Goal: Task Accomplishment & Management: Complete application form

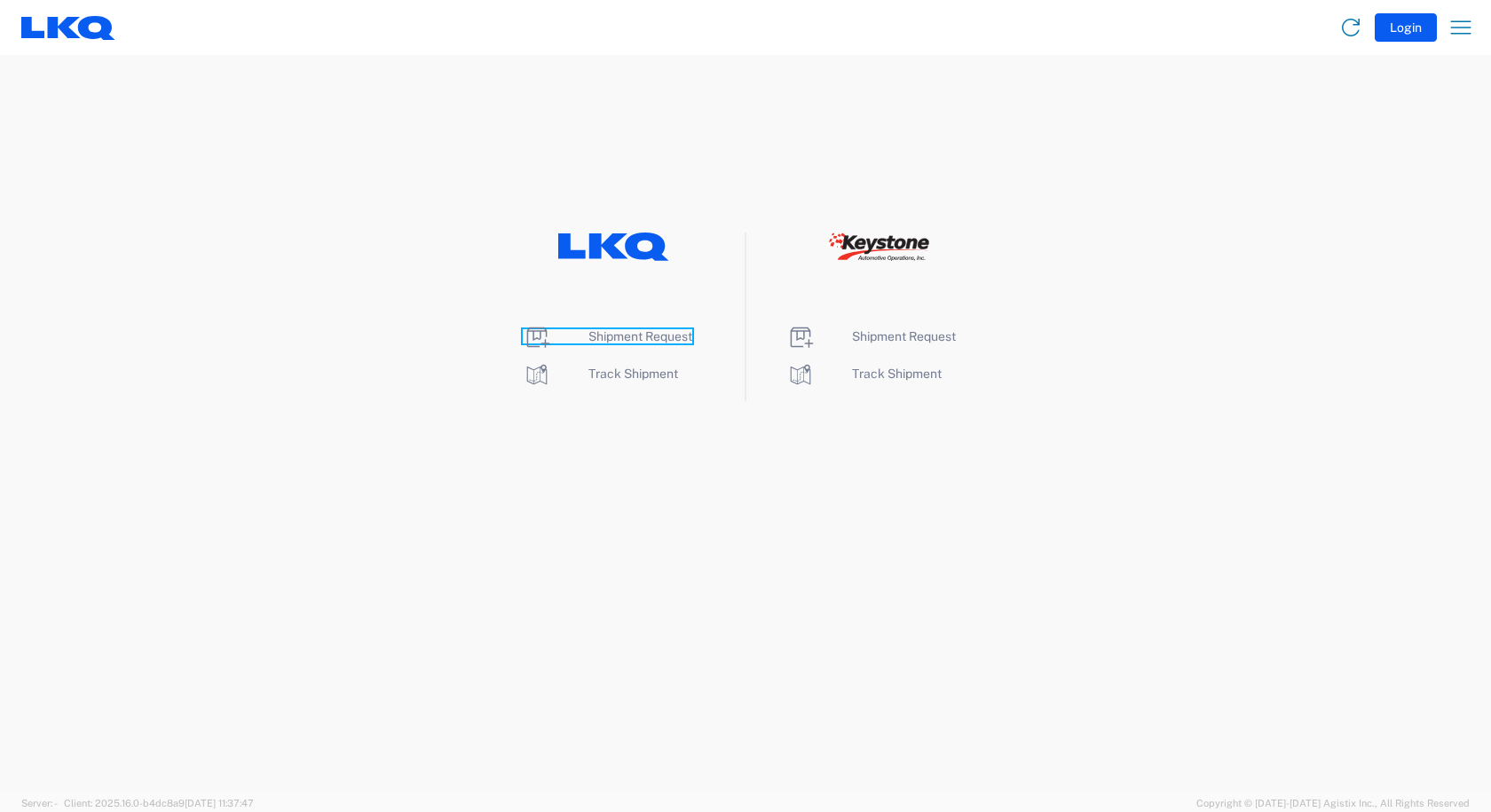
click at [571, 339] on link "Shipment Request" at bounding box center [607, 336] width 170 height 14
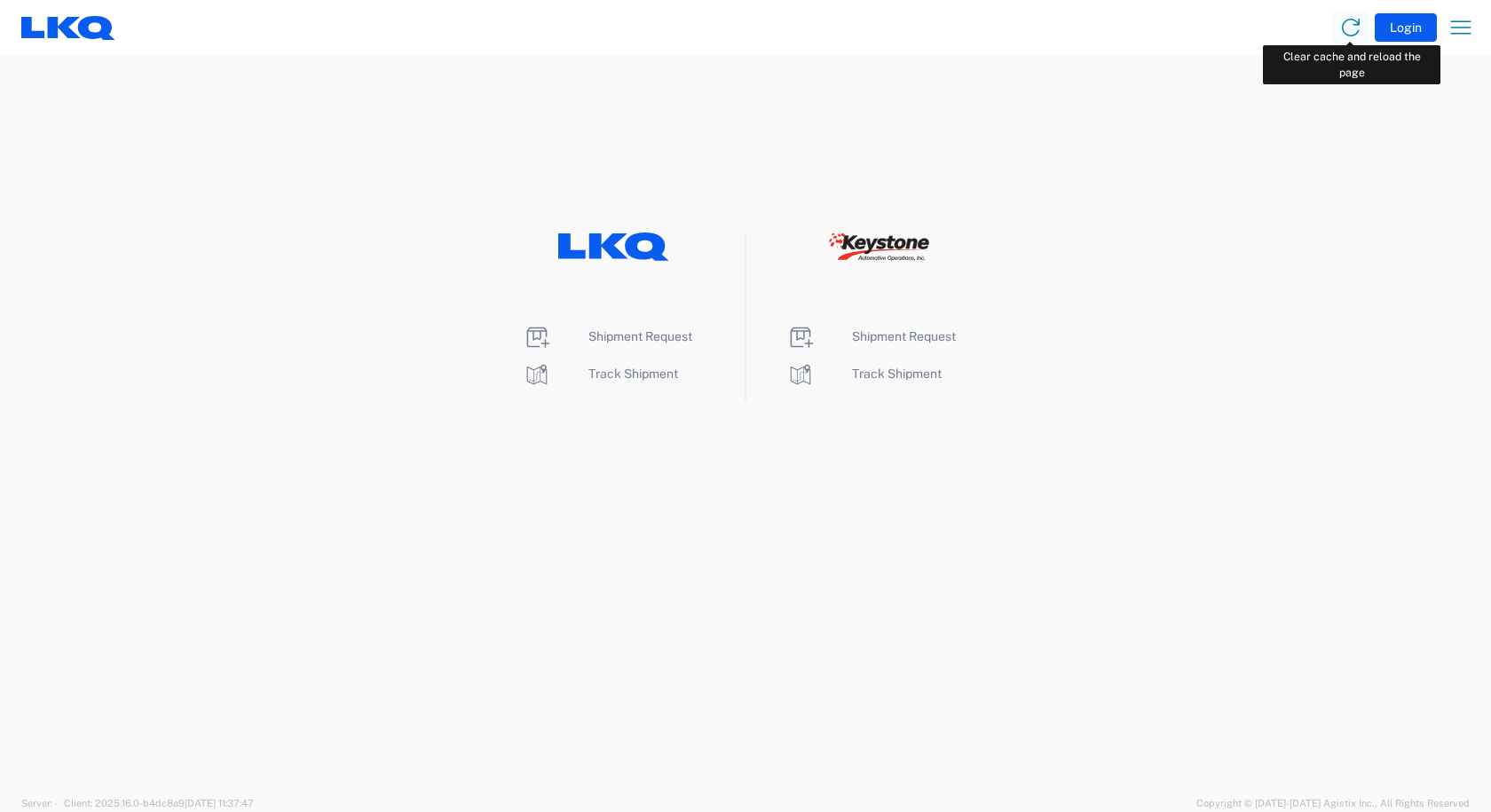
click at [1343, 33] on icon at bounding box center [1350, 27] width 18 height 18
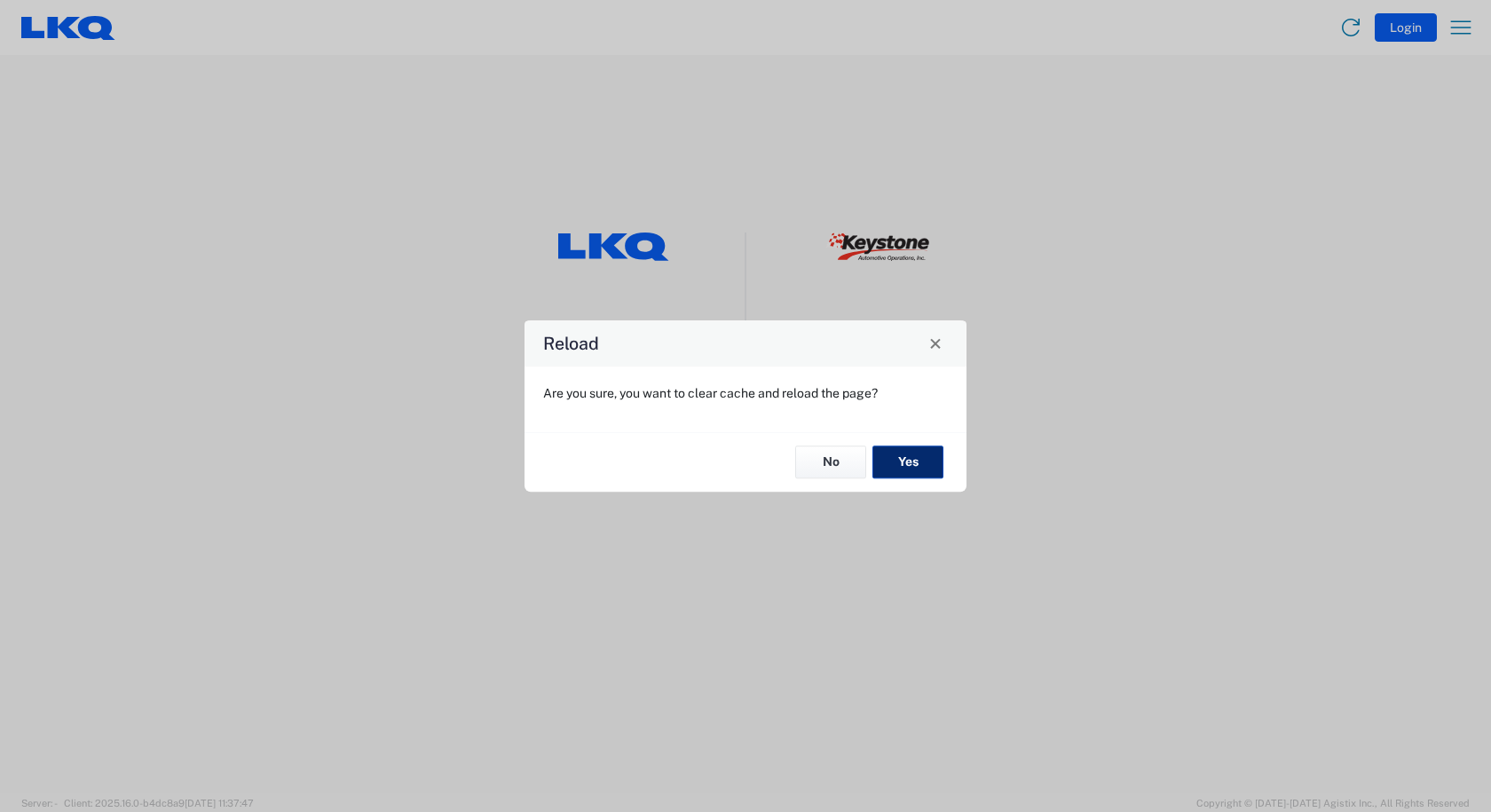
click at [925, 464] on button "Yes" at bounding box center [908, 462] width 71 height 33
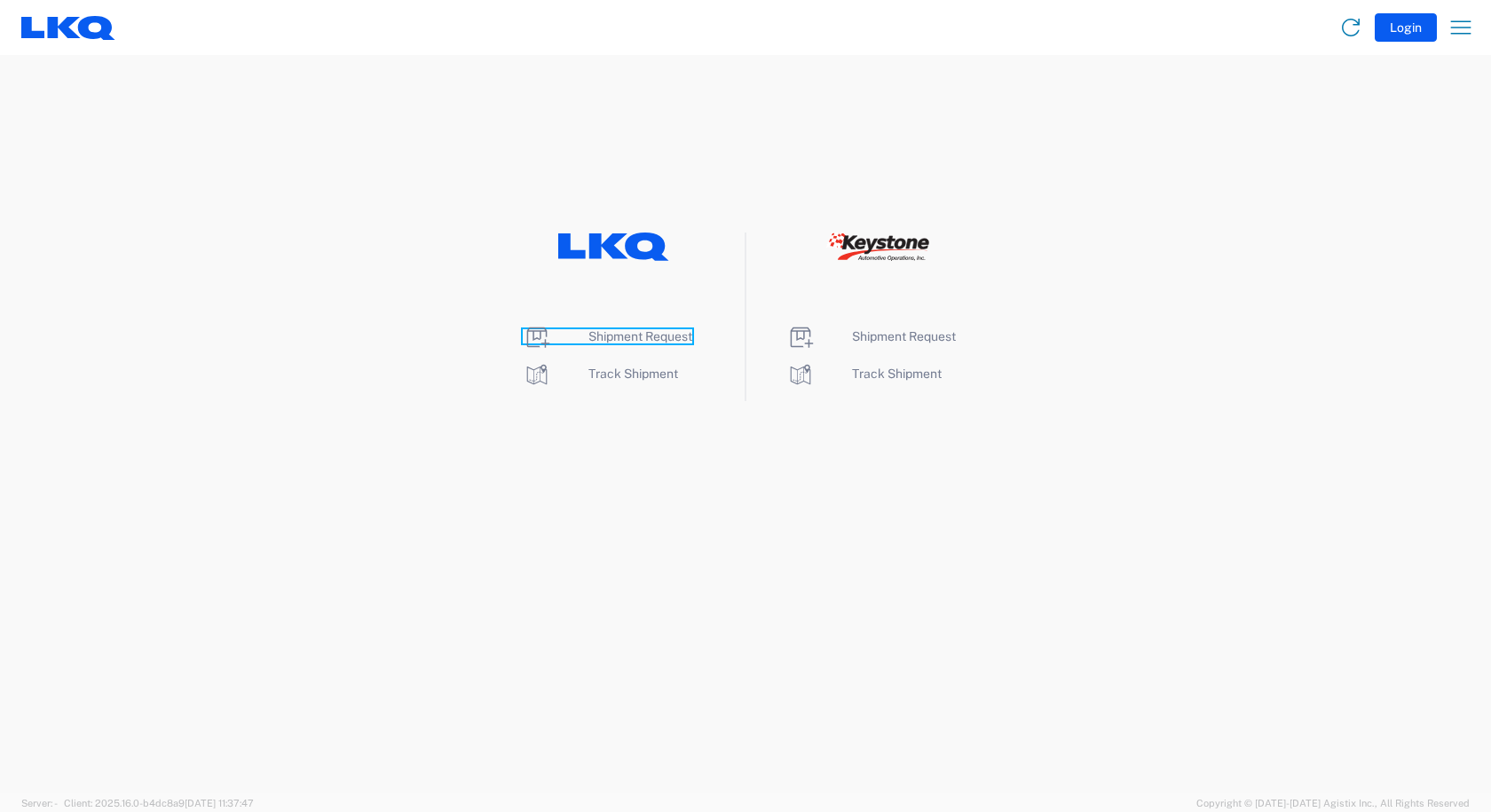
click at [661, 336] on span "Shipment Request" at bounding box center [641, 336] width 104 height 14
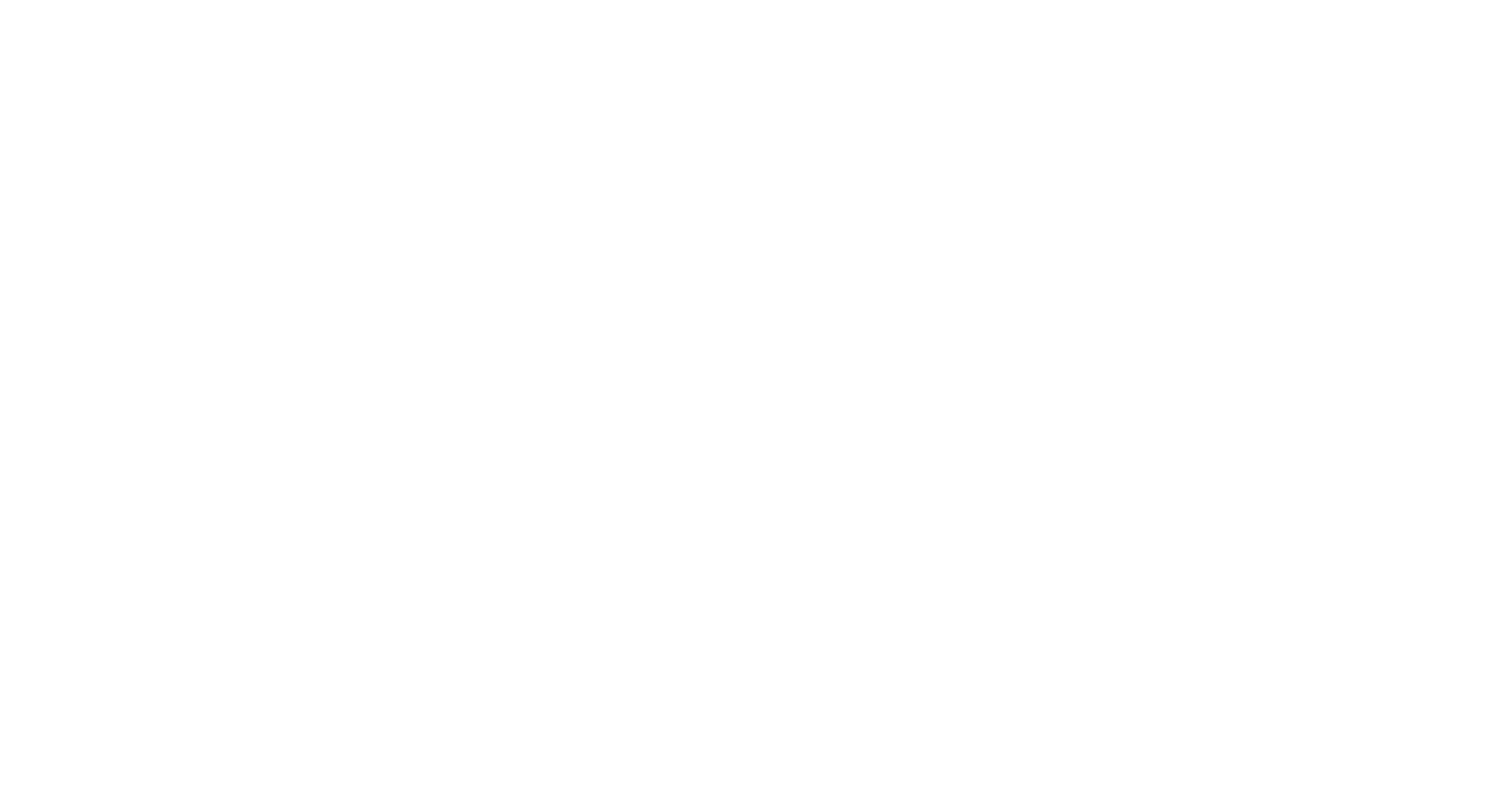
click at [424, 197] on agx-forms-root at bounding box center [745, 406] width 1491 height 812
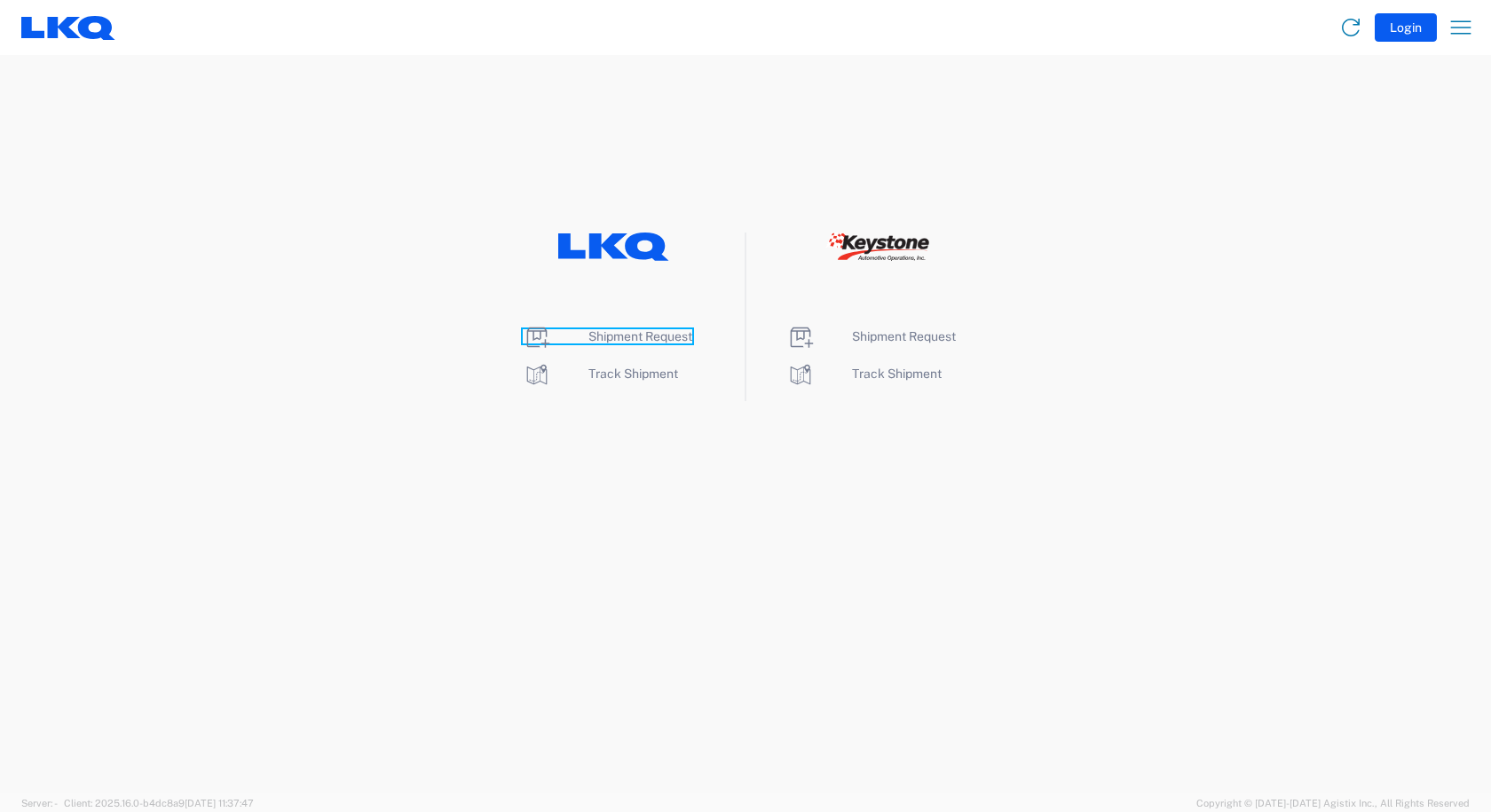
click at [608, 339] on span "Shipment Request" at bounding box center [641, 336] width 104 height 14
